Goal: Contribute content

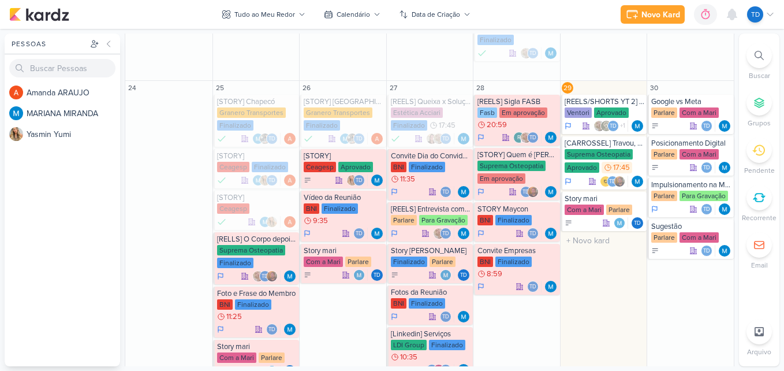
scroll to position [438, 0]
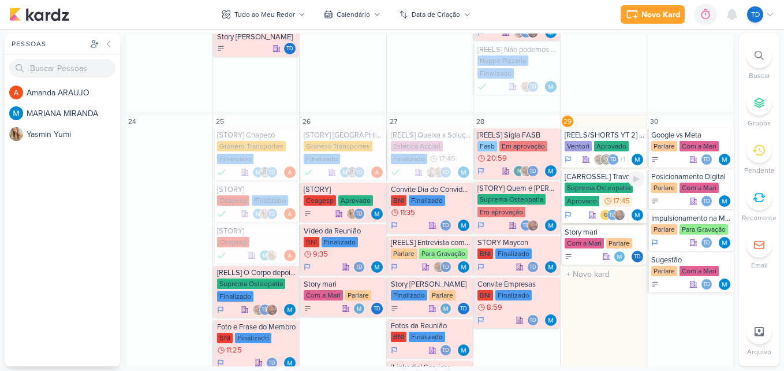
click at [615, 189] on div "Suprema Osteopatia" at bounding box center [599, 188] width 68 height 10
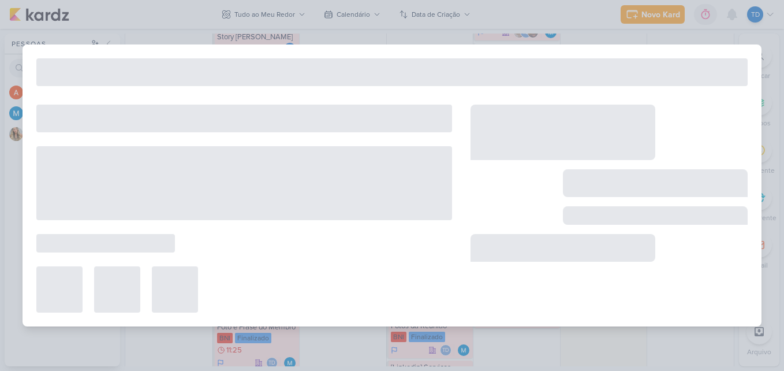
type input "[CARROSSEL] Travou, e agora?"
type input "[DATE] 17:45"
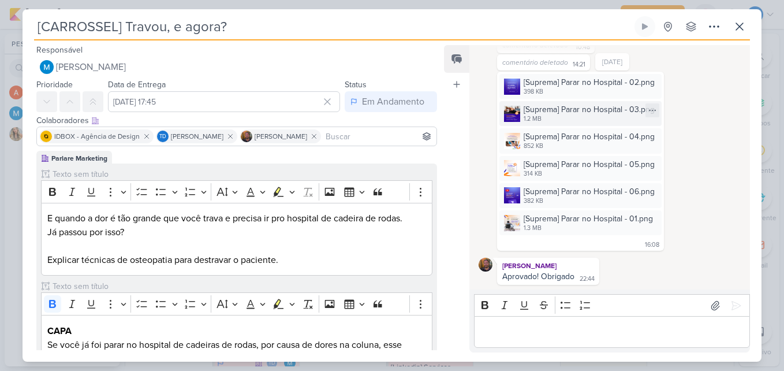
scroll to position [38, 0]
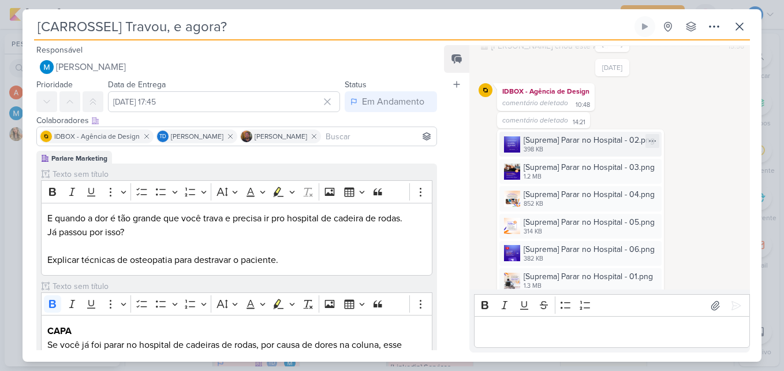
click at [542, 142] on div "[Suprema] Parar no Hospital - 02.png" at bounding box center [589, 140] width 131 height 12
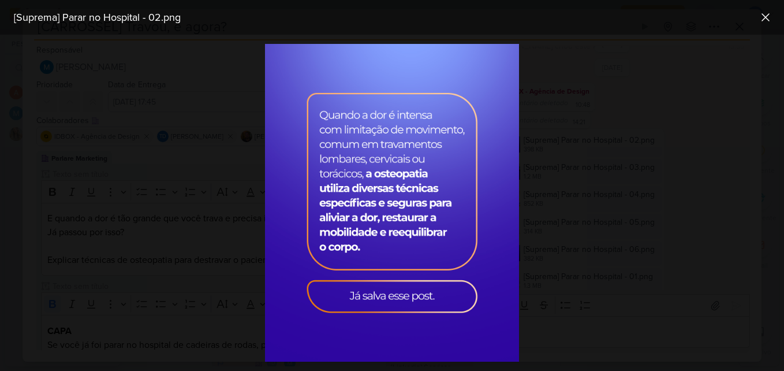
drag, startPoint x: 410, startPoint y: 188, endPoint x: 573, endPoint y: 147, distance: 168.4
click at [573, 147] on div at bounding box center [392, 203] width 784 height 336
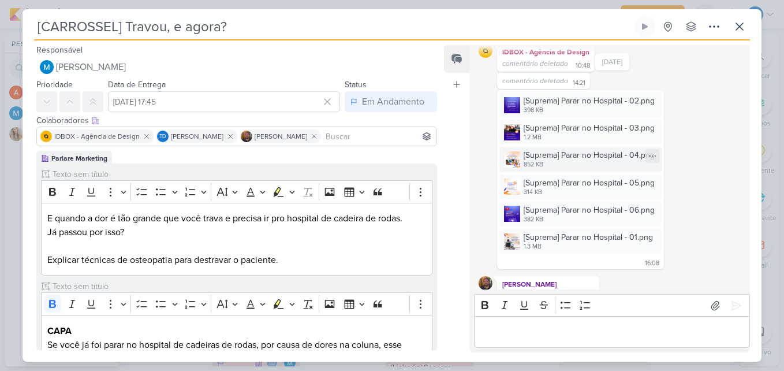
scroll to position [95, 0]
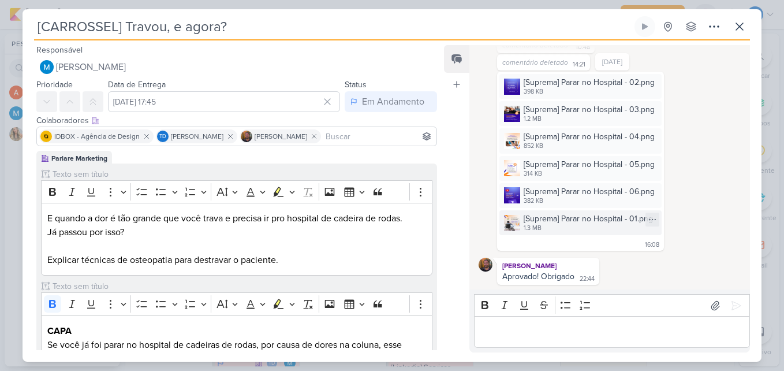
click at [596, 224] on div "[Suprema] Parar no Hospital - 01.png" at bounding box center [588, 219] width 129 height 12
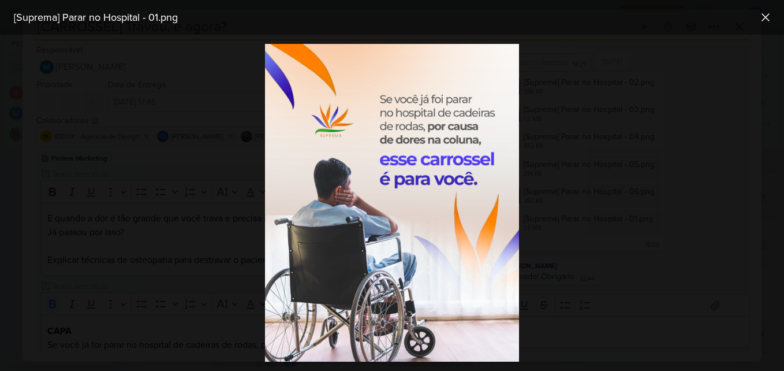
click at [679, 146] on div at bounding box center [392, 203] width 784 height 336
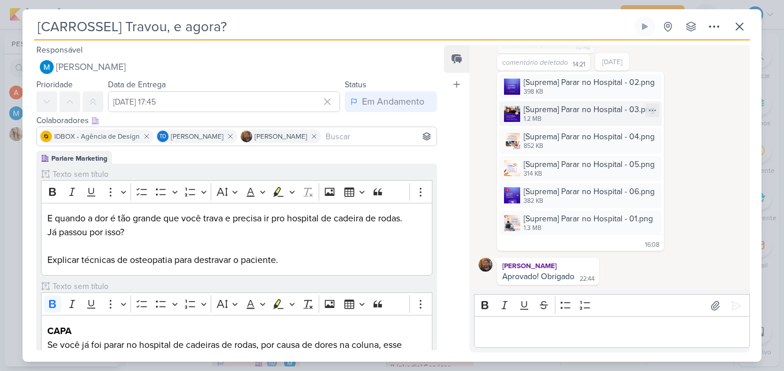
click at [564, 115] on div "[Suprema] Parar no Hospital - 03.png" at bounding box center [589, 109] width 131 height 12
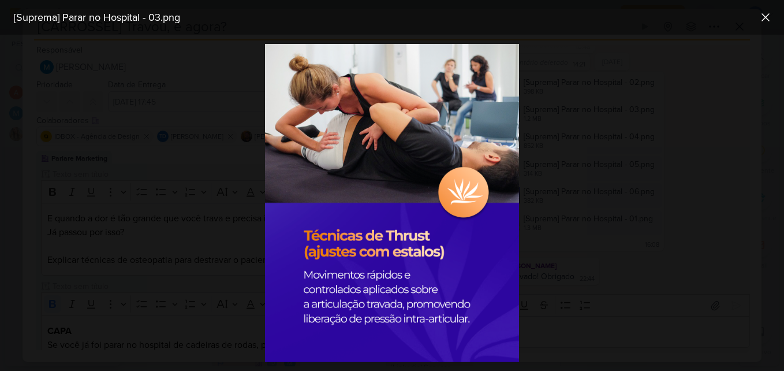
click at [755, 16] on div "[Suprema] Parar no Hospital - 03.png" at bounding box center [382, 18] width 747 height 16
click at [763, 15] on icon at bounding box center [765, 17] width 7 height 7
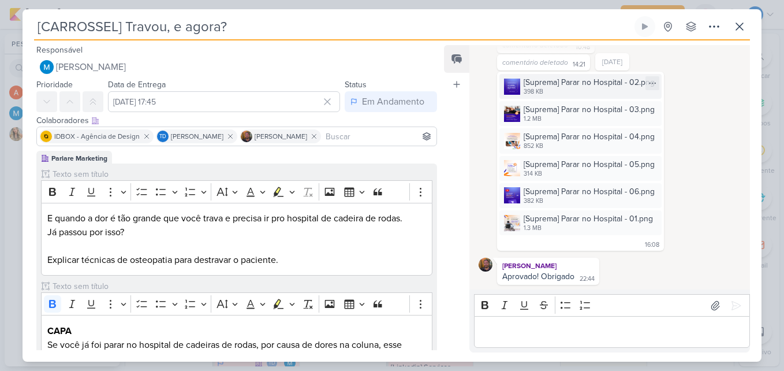
click at [593, 92] on div "398 KB" at bounding box center [589, 91] width 131 height 9
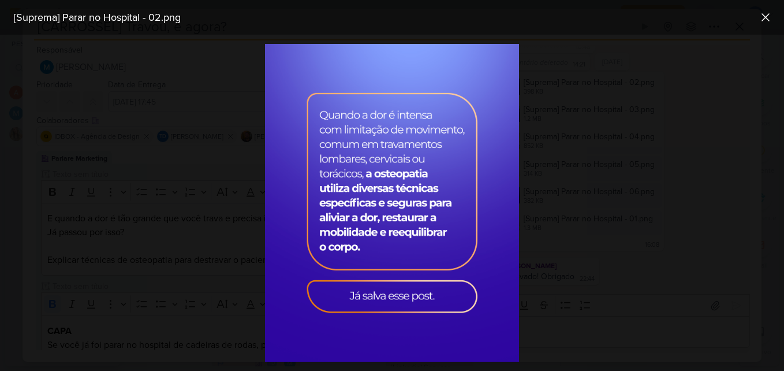
click at [598, 163] on div at bounding box center [392, 203] width 784 height 336
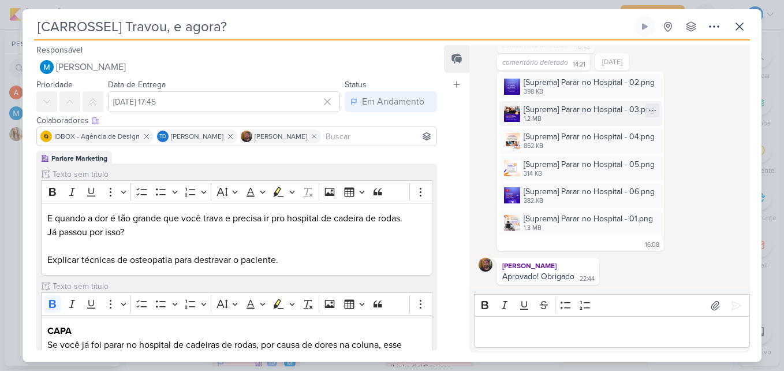
click at [580, 113] on div "[Suprema] Parar no Hospital - 03.png" at bounding box center [589, 109] width 131 height 12
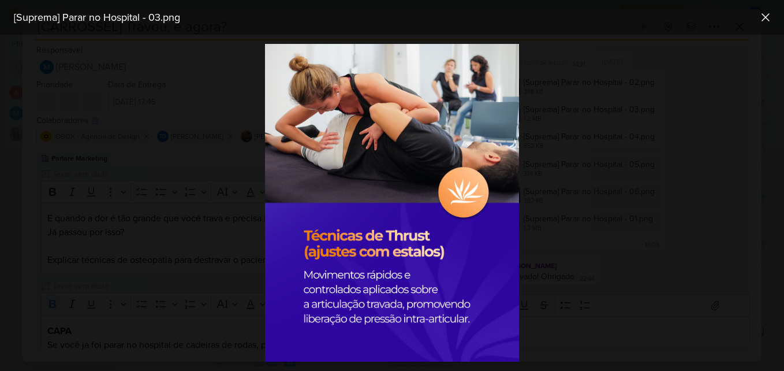
drag, startPoint x: 493, startPoint y: 126, endPoint x: 565, endPoint y: 178, distance: 89.3
click at [565, 178] on div at bounding box center [392, 203] width 784 height 336
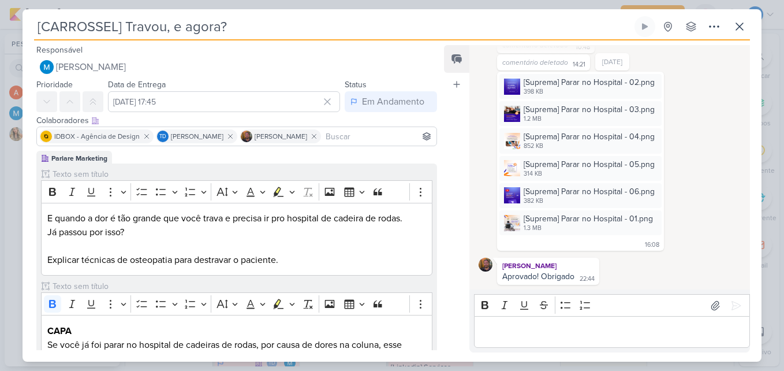
click at [477, 169] on div "[DATE] [PERSON_NAME] criou este kard 15:56 [DATE] IDBOX - Agência de Design" at bounding box center [610, 167] width 280 height 243
click at [568, 139] on div "[Suprema] Parar no Hospital - 04.png" at bounding box center [589, 137] width 131 height 12
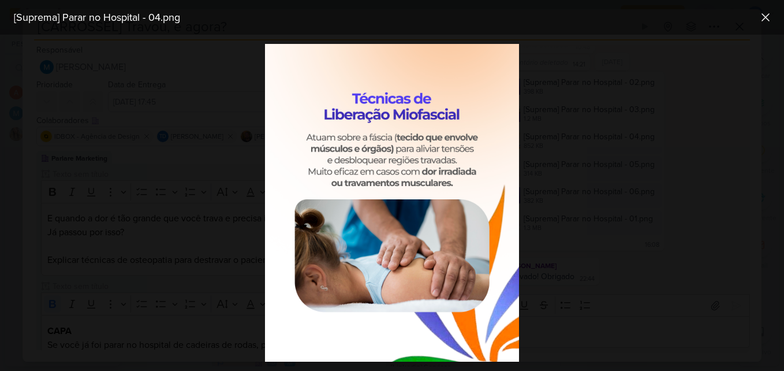
click at [603, 157] on div at bounding box center [392, 203] width 784 height 336
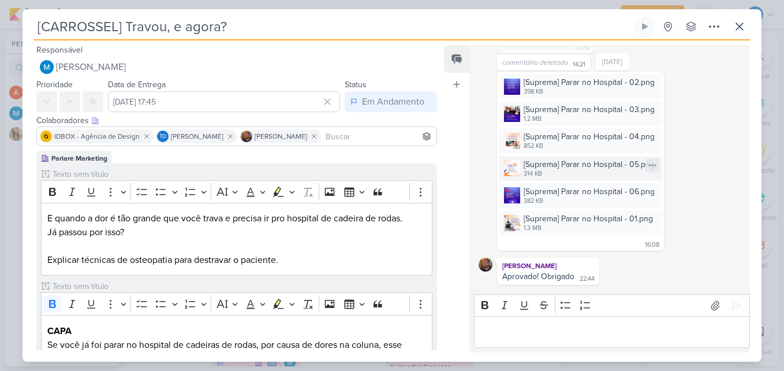
click at [579, 169] on div "[Suprema] Parar no Hospital - 05.png" at bounding box center [589, 164] width 131 height 12
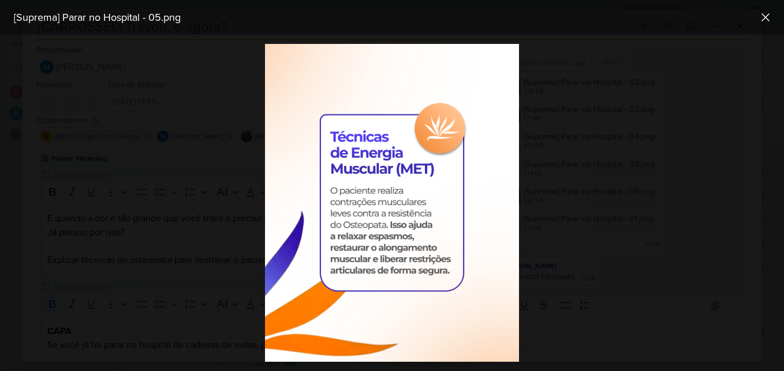
click at [616, 204] on div at bounding box center [392, 203] width 784 height 336
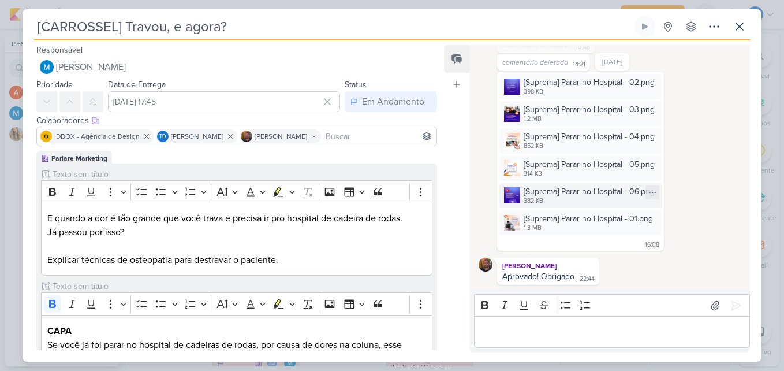
click at [574, 195] on div "[Suprema] Parar no Hospital - 06.png" at bounding box center [589, 191] width 131 height 12
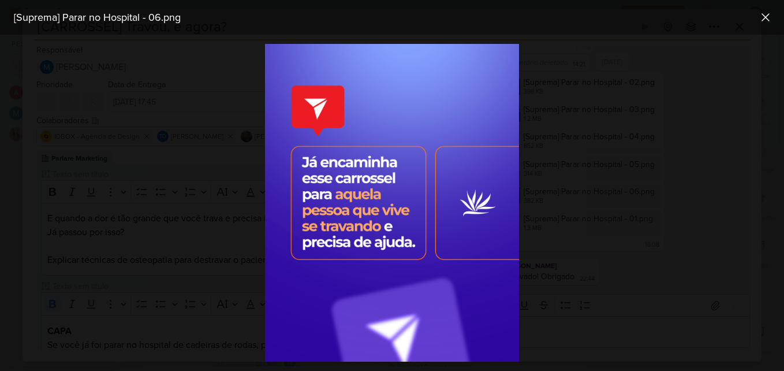
click at [736, 101] on div at bounding box center [392, 203] width 784 height 336
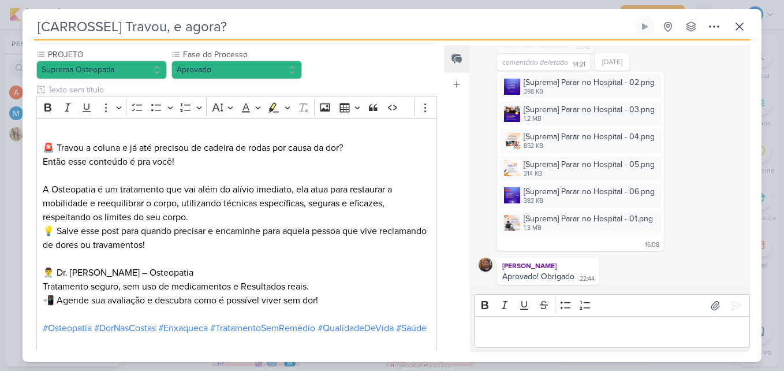
scroll to position [809, 0]
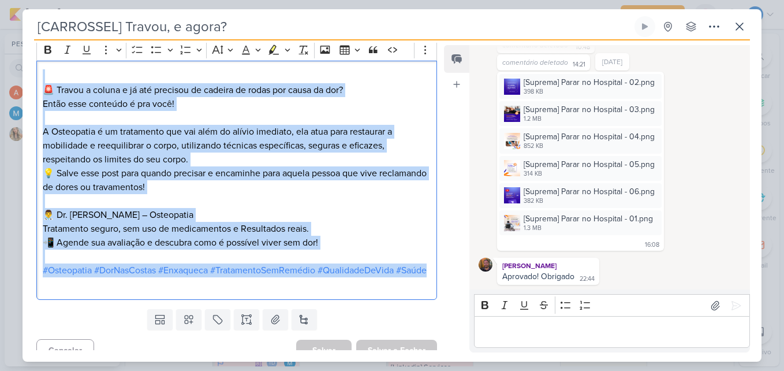
drag, startPoint x: 43, startPoint y: 79, endPoint x: 420, endPoint y: 288, distance: 430.5
click at [420, 288] on div "🚨 Travou a coluna e já até precisou de cadeira de rodas por causa da dor? Então…" at bounding box center [236, 181] width 401 height 240
copy div "🚨 Travou a coluna e já até precisou de cadeira de rodas por causa da dor? Então…"
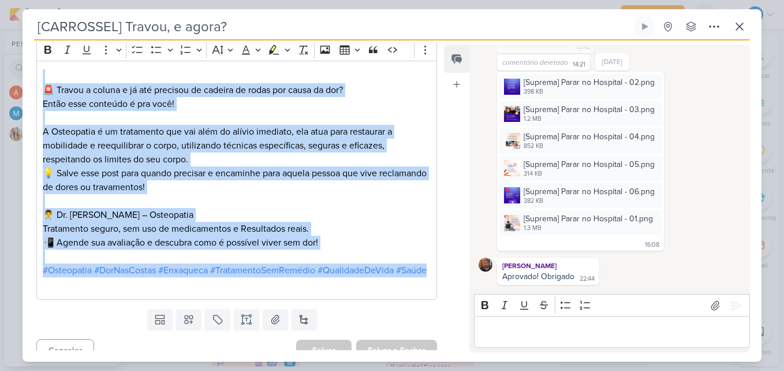
click at [568, 209] on div "[Suprema] Parar no Hospital - 02.png 398 KB Adicionar ao Kard [GEOGRAPHIC_DATA]…" at bounding box center [581, 154] width 162 height 161
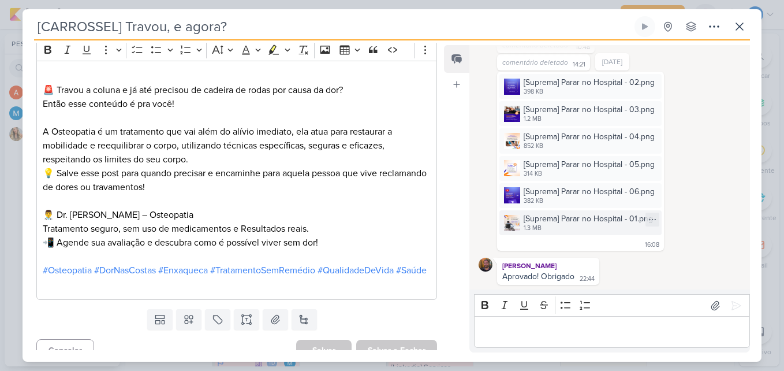
click at [572, 217] on div "[Suprema] Parar no Hospital - 01.png" at bounding box center [588, 219] width 129 height 12
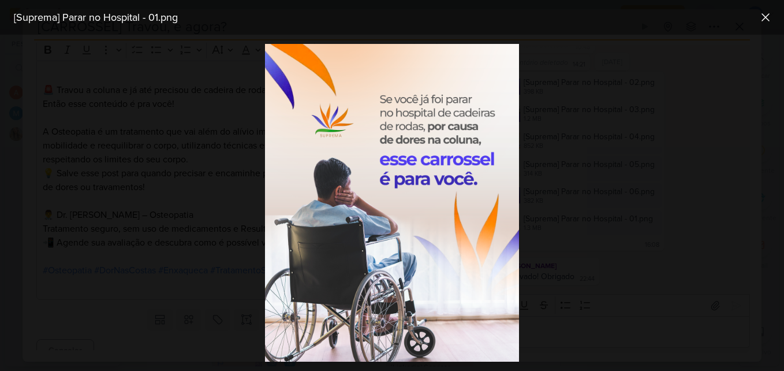
click at [464, 178] on img at bounding box center [392, 203] width 254 height 318
click at [769, 21] on icon at bounding box center [765, 17] width 7 height 7
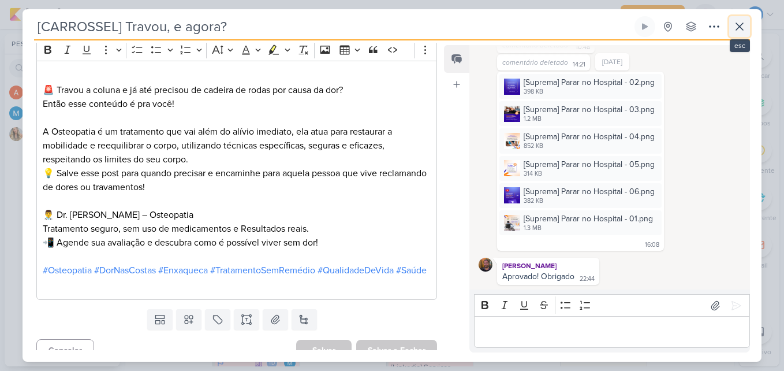
click at [739, 28] on icon at bounding box center [739, 26] width 7 height 7
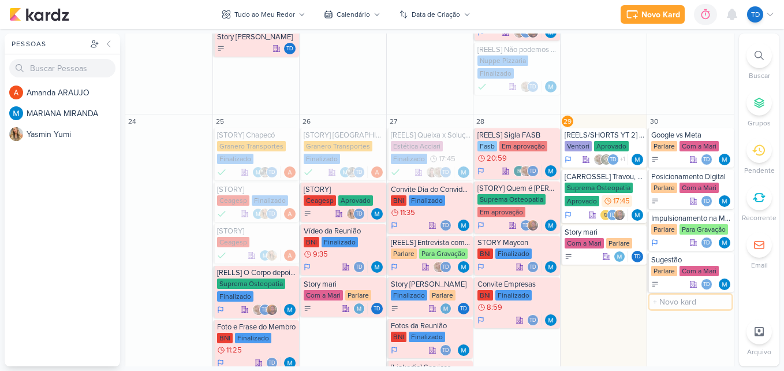
click at [667, 302] on input "text" at bounding box center [691, 302] width 82 height 14
type input "Ideias Granero"
click at [686, 314] on div "Td" at bounding box center [692, 313] width 80 height 12
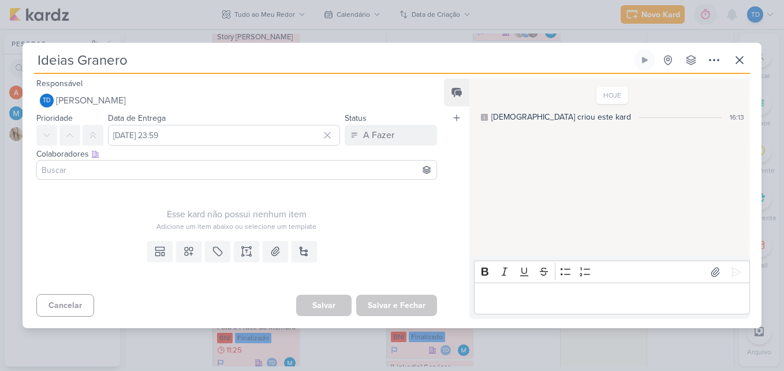
click at [94, 168] on input at bounding box center [236, 170] width 395 height 14
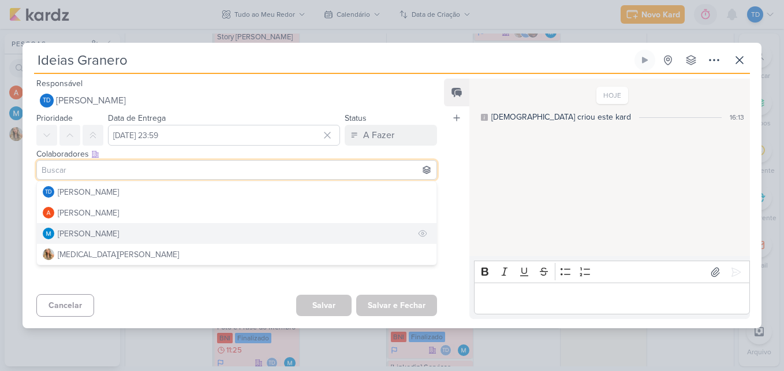
click at [119, 235] on div "[PERSON_NAME]" at bounding box center [88, 234] width 61 height 12
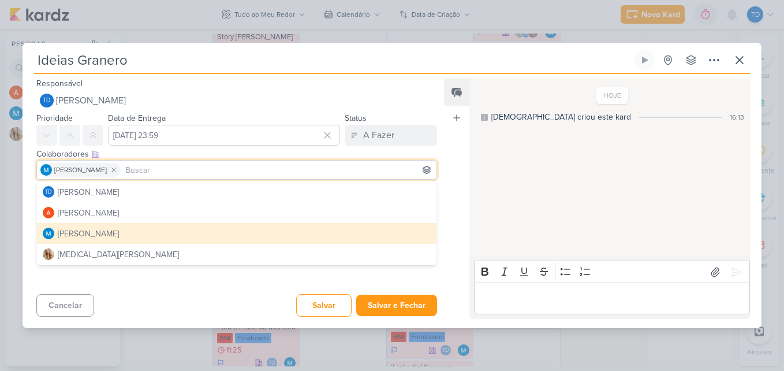
click at [211, 314] on div "Cancelar [GEOGRAPHIC_DATA] Salvar e Fechar Ctrl + Enter" at bounding box center [232, 303] width 419 height 29
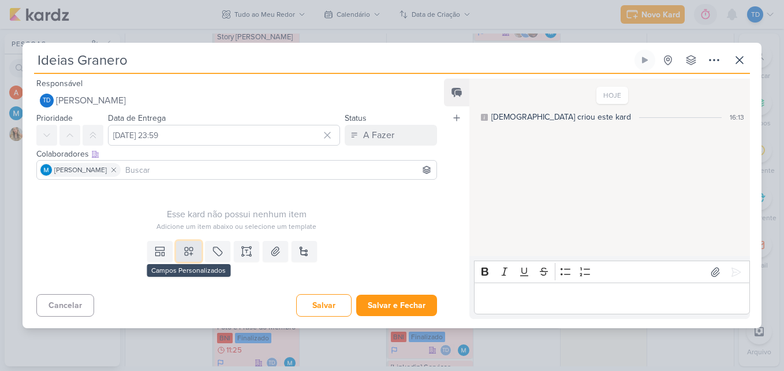
click at [184, 254] on icon at bounding box center [189, 251] width 12 height 12
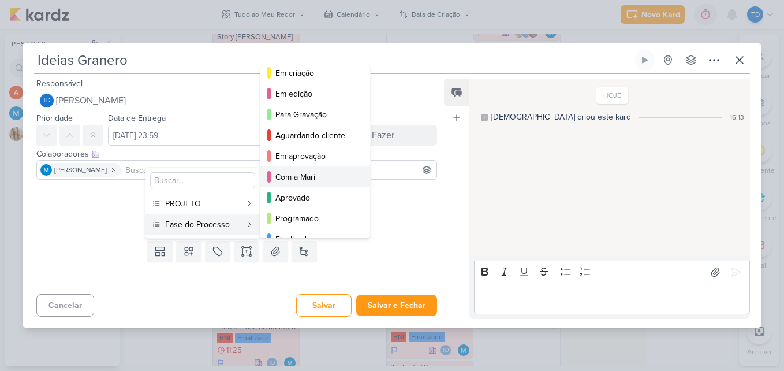
scroll to position [84, 0]
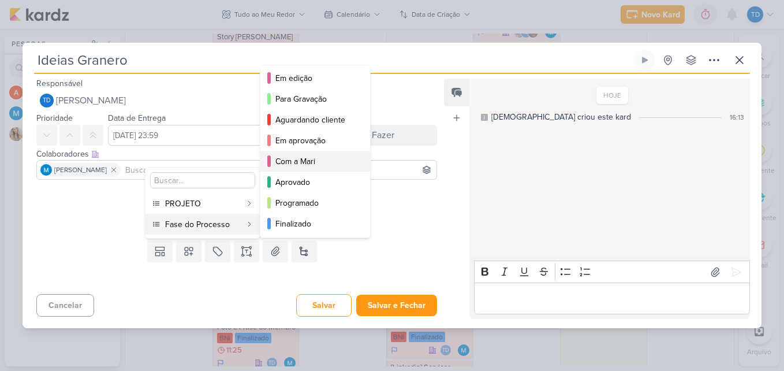
click at [326, 162] on div "Com a Mari" at bounding box center [316, 161] width 81 height 12
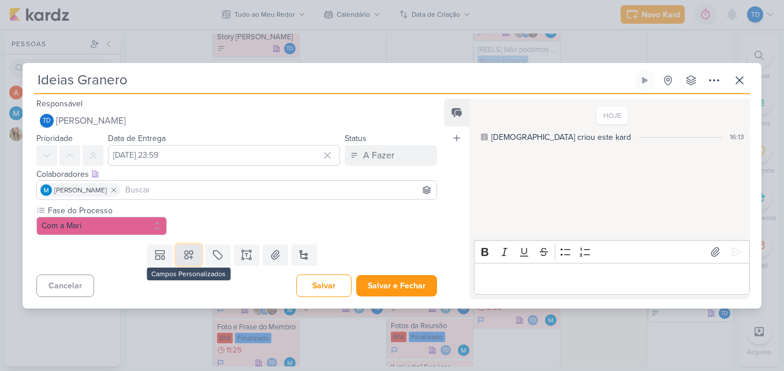
click at [183, 251] on icon at bounding box center [189, 255] width 12 height 12
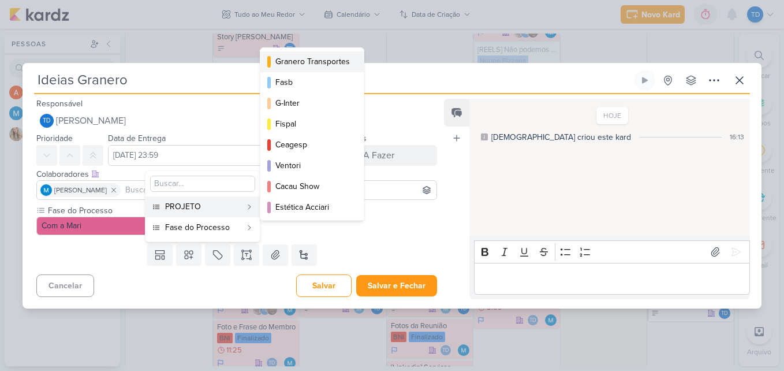
click at [327, 52] on button "Granero Transportes" at bounding box center [312, 61] width 103 height 21
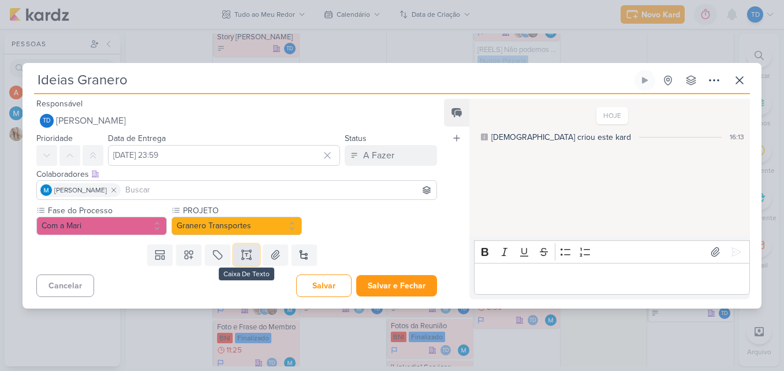
click at [244, 252] on icon at bounding box center [247, 255] width 12 height 12
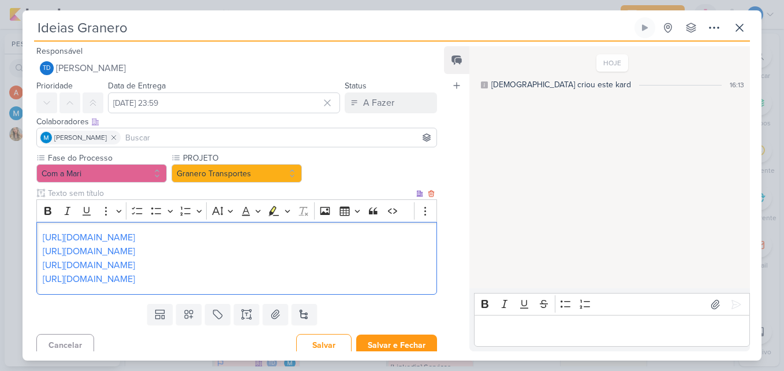
click at [199, 279] on p "[URL][DOMAIN_NAME]" at bounding box center [237, 279] width 388 height 14
click at [201, 266] on p "[URL][DOMAIN_NAME]" at bounding box center [237, 265] width 388 height 14
click at [196, 281] on p "[URL][DOMAIN_NAME]" at bounding box center [237, 279] width 388 height 14
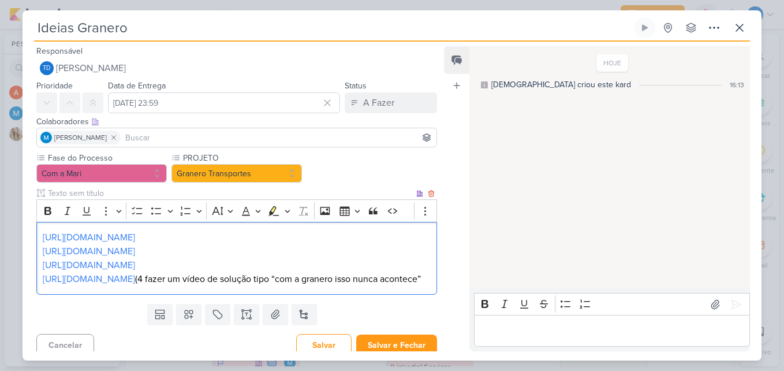
click at [185, 281] on p "[URL][DOMAIN_NAME] (4 fazer um vídeo de solução tipo “com a granero isso nunca …" at bounding box center [237, 279] width 388 height 14
drag, startPoint x: 91, startPoint y: 295, endPoint x: 84, endPoint y: 294, distance: 6.4
click at [90, 286] on p "[URL][DOMAIN_NAME] ( fazer um vídeo de solução tipo “com a granero isso nunca a…" at bounding box center [237, 279] width 388 height 14
click at [179, 276] on p "[URL][DOMAIN_NAME] ( fazer um vídeo de solução tipo “com a granero isso nunca a…" at bounding box center [237, 279] width 388 height 14
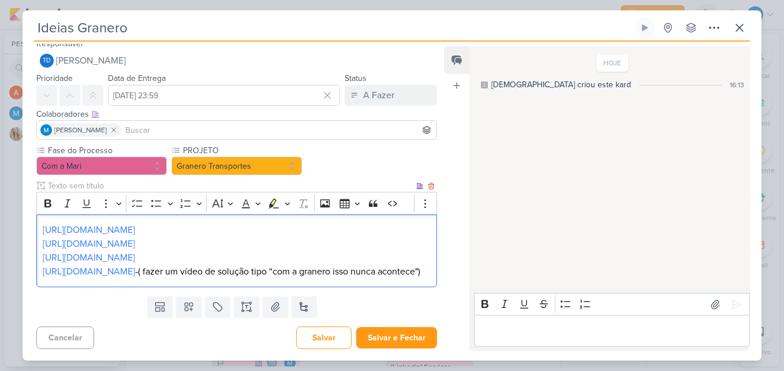
scroll to position [21, 0]
click at [249, 308] on icon at bounding box center [247, 307] width 12 height 12
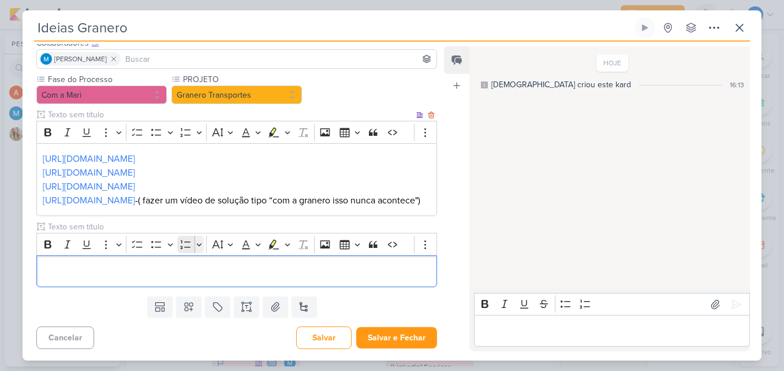
scroll to position [92, 0]
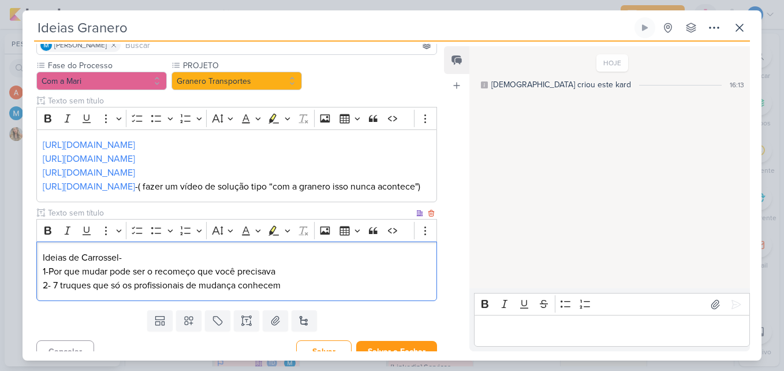
click at [49, 278] on p "1-Por que mudar pode ser o recomeço que você precisava" at bounding box center [237, 272] width 388 height 14
click at [311, 292] on p "2- 7 truques que só os profissionais de mudança conhecem" at bounding box center [237, 285] width 388 height 14
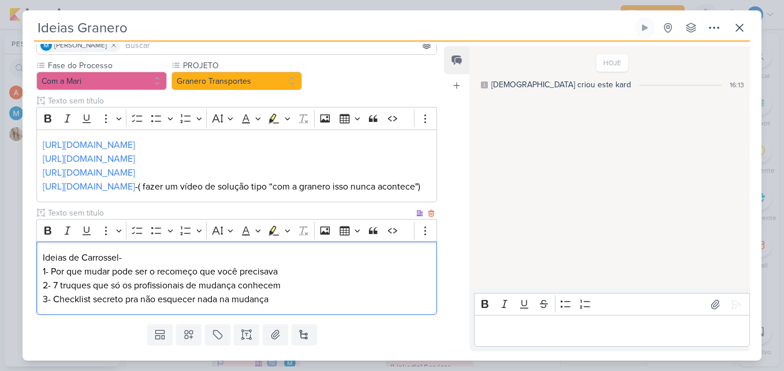
click at [310, 306] on p "3- Checklist secreto pra não esquecer nada na mudança" at bounding box center [237, 299] width 388 height 14
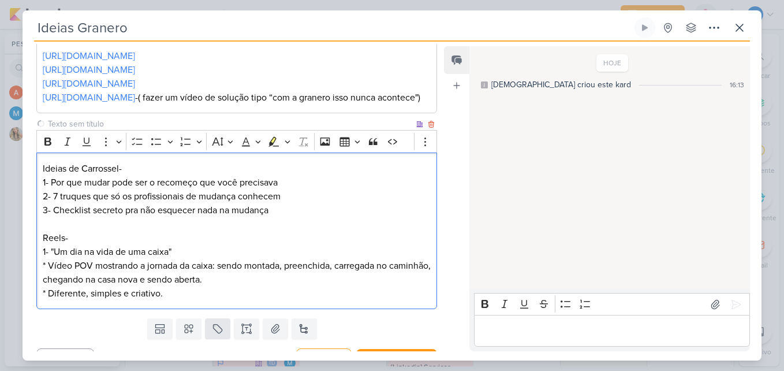
scroll to position [201, 0]
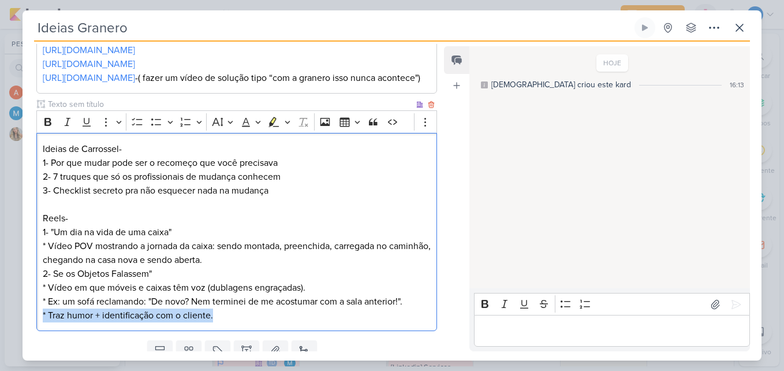
drag, startPoint x: 222, startPoint y: 329, endPoint x: 39, endPoint y: 331, distance: 183.1
click at [39, 331] on div "Ideias de Carrossel- 1- Por que mudar pode ser o recomeço que você precisava 2-…" at bounding box center [236, 232] width 401 height 198
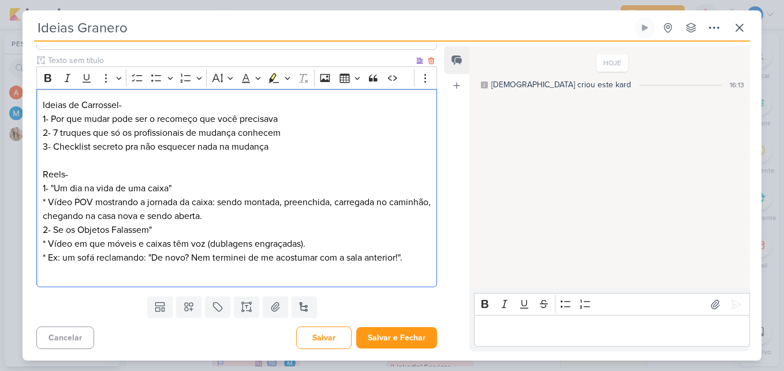
scroll to position [259, 0]
click at [386, 339] on button "Salvar e Fechar" at bounding box center [396, 337] width 81 height 21
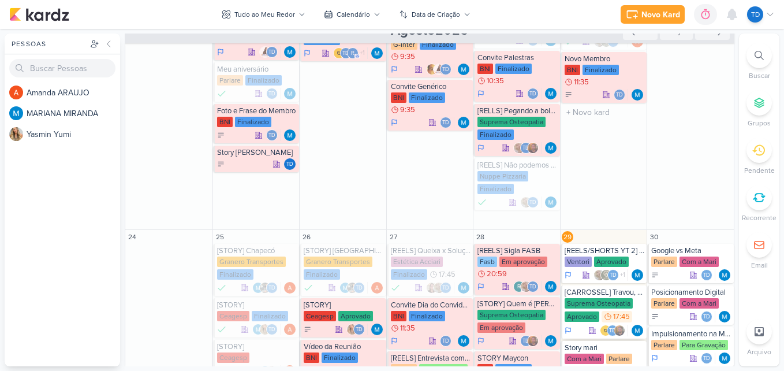
scroll to position [265, 0]
